Goal: Information Seeking & Learning: Learn about a topic

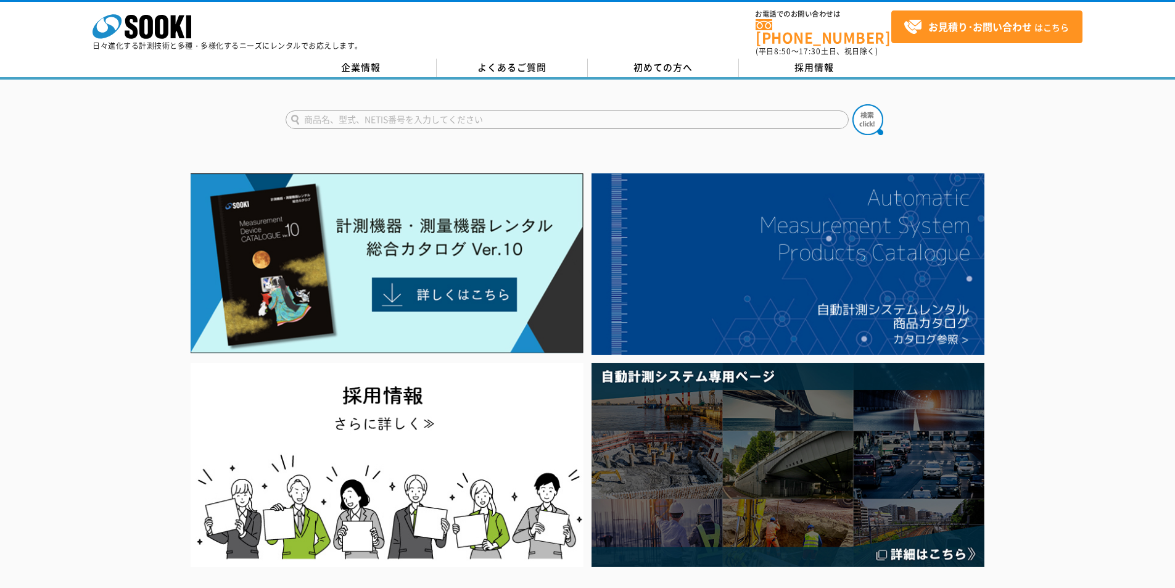
click at [400, 110] on input "text" at bounding box center [567, 119] width 563 height 19
type input "2Dセンサ"
click at [871, 105] on img at bounding box center [868, 119] width 31 height 31
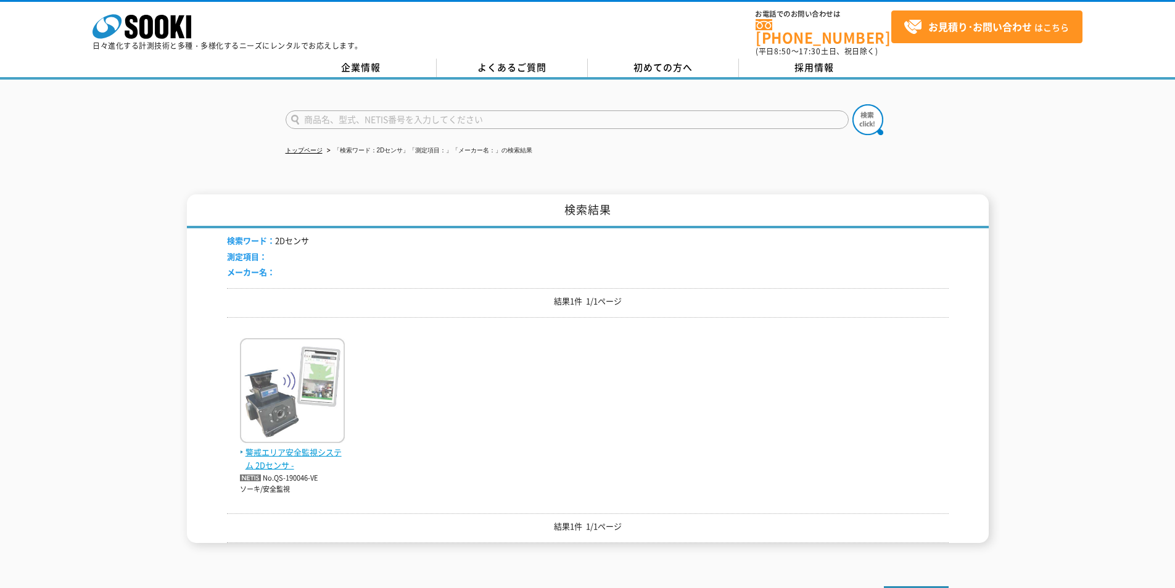
click at [328, 405] on img at bounding box center [292, 392] width 105 height 108
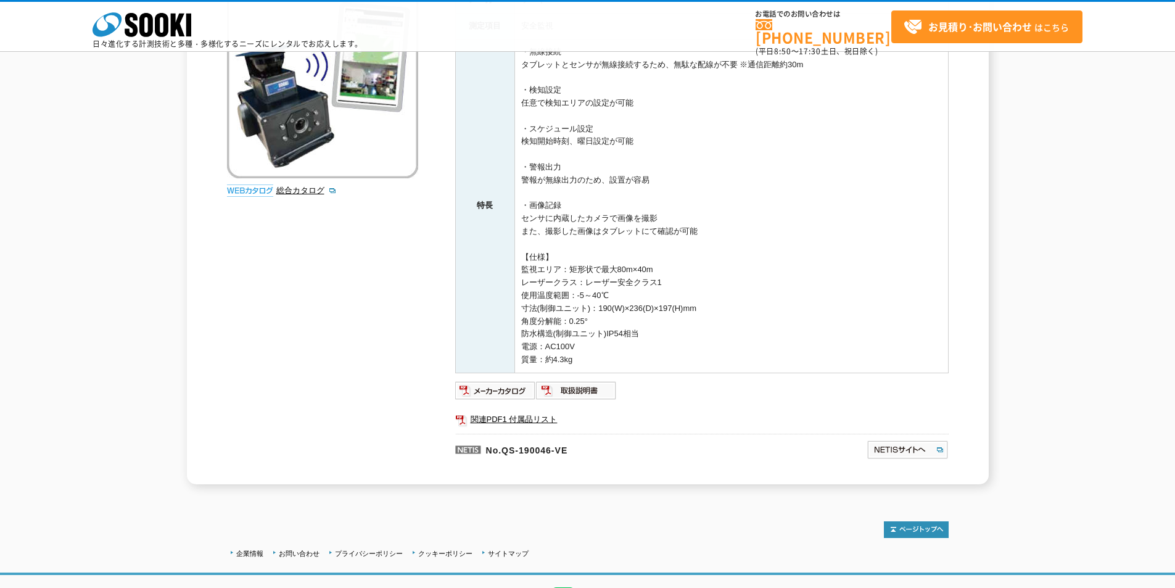
scroll to position [123, 0]
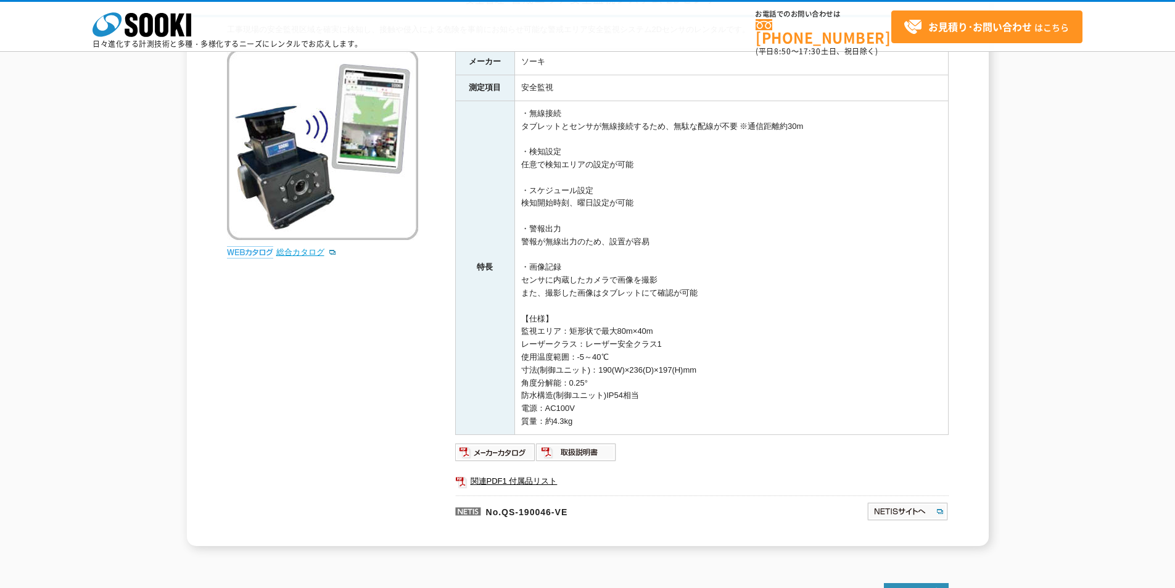
click at [296, 252] on link "総合カタログ" at bounding box center [306, 251] width 60 height 9
drag, startPoint x: 521, startPoint y: 332, endPoint x: 659, endPoint y: 328, distance: 138.3
click at [659, 328] on td "・無線接続 タブレットとセンサが無線接続するため、無駄な配線が不要 ※通信距離約30m ・検知設定 任意で検知エリアの設定が可能 ・スケジュール設定 検知開始…" at bounding box center [732, 268] width 434 height 334
copy td "監視エリア：矩形状で最大80m×40m"
